Goal: Task Accomplishment & Management: Use online tool/utility

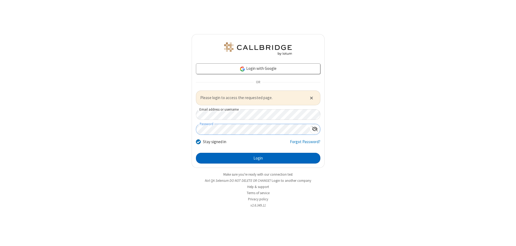
click at [258, 158] on button "Login" at bounding box center [258, 158] width 124 height 11
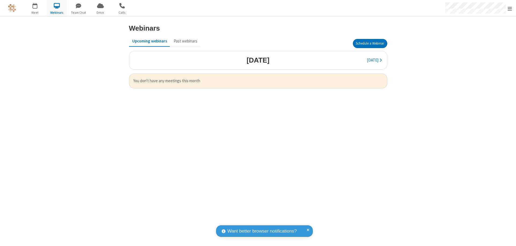
click at [369, 44] on button "Schedule a Webinar" at bounding box center [370, 43] width 34 height 9
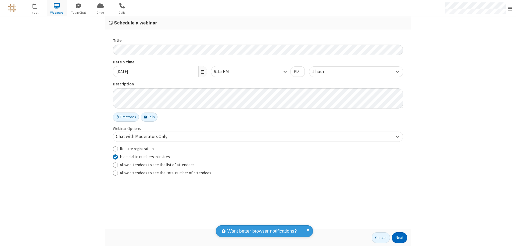
click at [399, 238] on button "Next" at bounding box center [399, 237] width 15 height 11
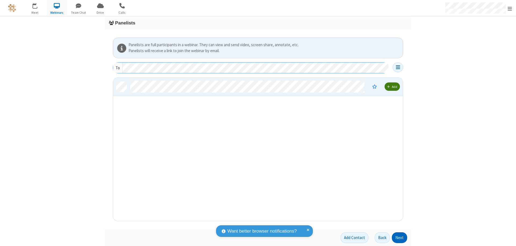
click at [399, 238] on button "Next" at bounding box center [399, 237] width 15 height 11
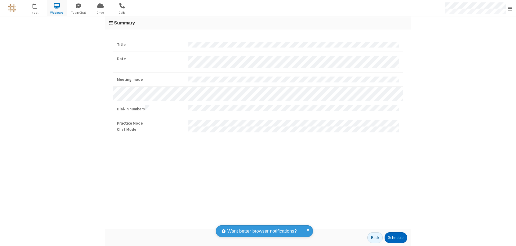
click at [395, 238] on button "Schedule" at bounding box center [395, 237] width 23 height 11
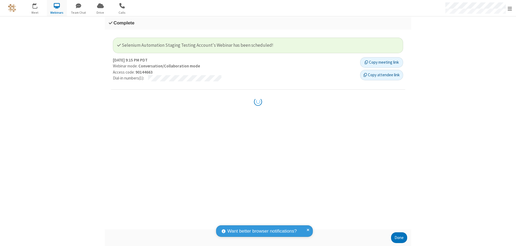
click at [399, 238] on button "Done" at bounding box center [399, 237] width 16 height 11
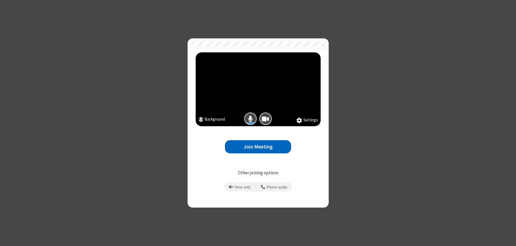
click at [258, 147] on button "Join Meeting" at bounding box center [258, 146] width 66 height 13
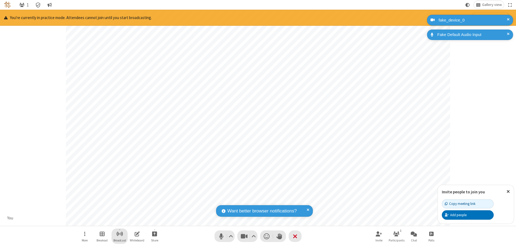
click at [119, 234] on span "Start broadcast" at bounding box center [119, 233] width 7 height 7
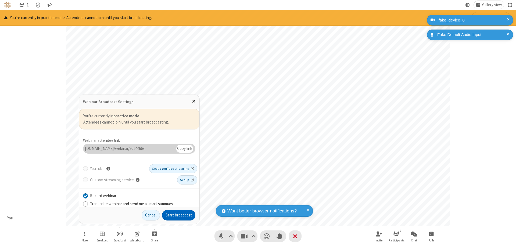
click at [179, 215] on button "Start broadcast" at bounding box center [178, 215] width 33 height 11
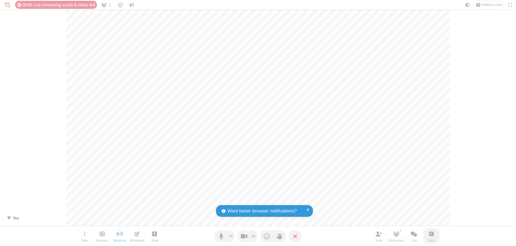
click at [431, 234] on span "Open poll" at bounding box center [431, 233] width 4 height 7
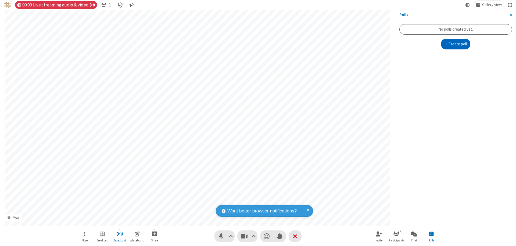
click at [455, 44] on button "Create poll" at bounding box center [456, 44] width 30 height 11
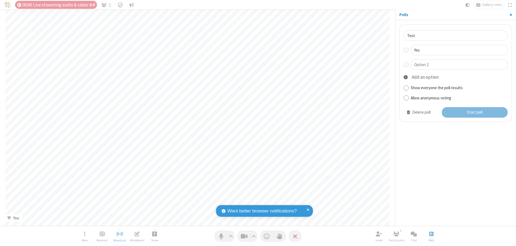
type input "Yes"
type input "No"
click at [474, 112] on button "Start poll" at bounding box center [474, 112] width 66 height 11
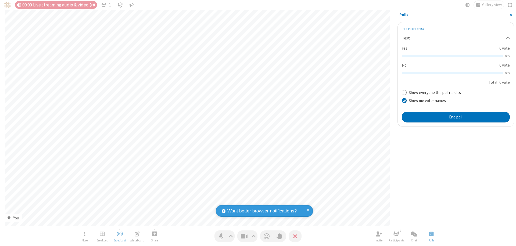
click at [510, 15] on span "Close sidebar" at bounding box center [510, 15] width 3 height 4
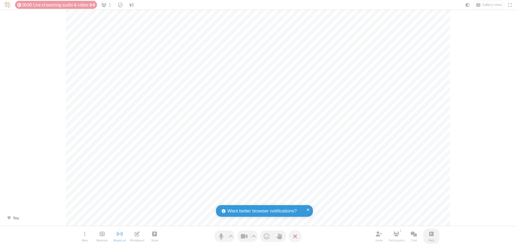
click at [431, 234] on span "Open poll" at bounding box center [431, 233] width 4 height 7
click at [510, 15] on span "Close sidebar" at bounding box center [510, 15] width 3 height 4
click at [431, 234] on span "Close poll" at bounding box center [431, 233] width 4 height 7
